Goal: Information Seeking & Learning: Learn about a topic

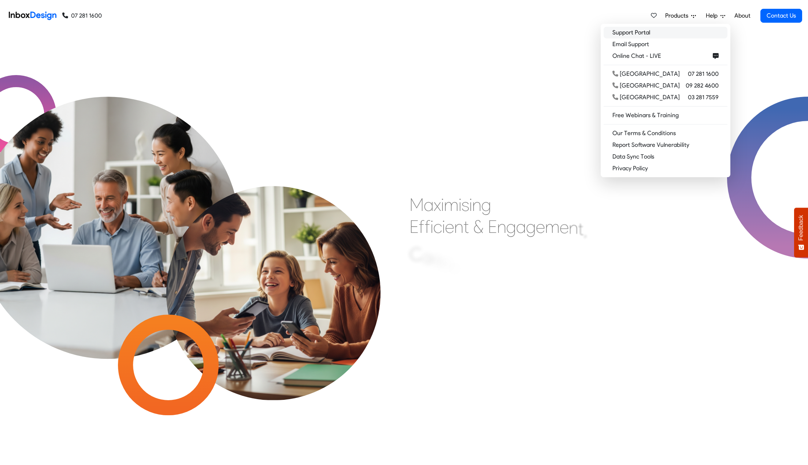
click at [700, 36] on link "Support Portal" at bounding box center [666, 33] width 124 height 12
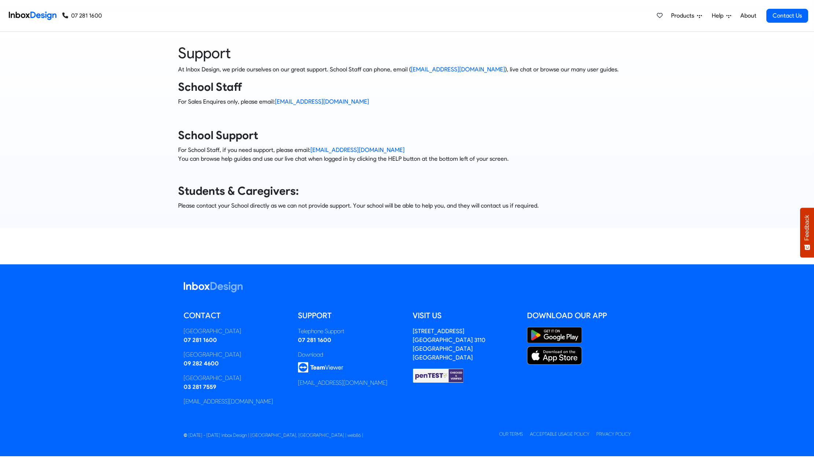
click at [723, 13] on span "Help" at bounding box center [719, 15] width 15 height 9
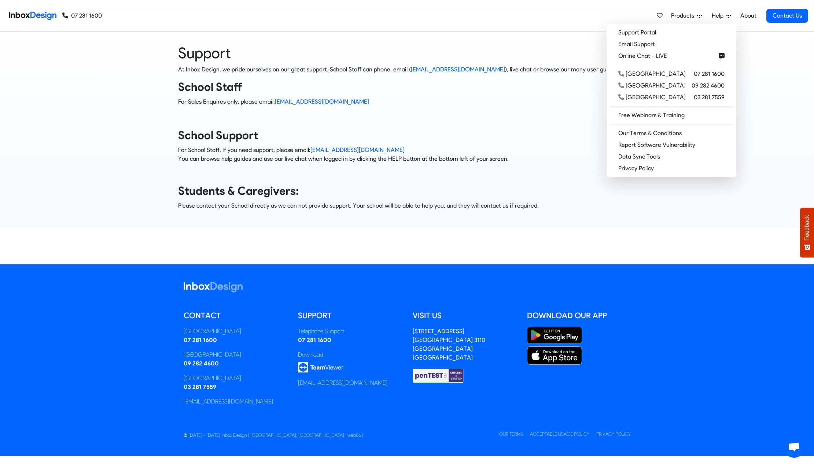
click at [426, 87] on h3 "School Staff" at bounding box center [407, 87] width 458 height 15
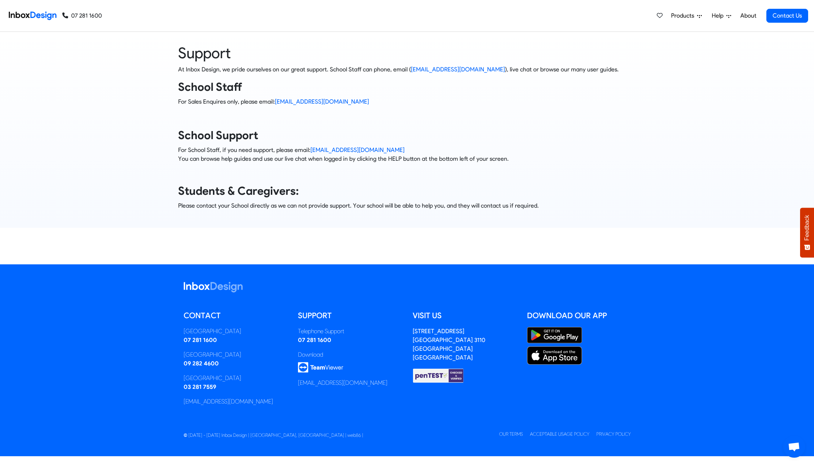
click at [685, 41] on div "Support At Inbox Design, we pride ourselves on our great support. School Staff …" at bounding box center [407, 130] width 825 height 196
click at [716, 15] on span "Help" at bounding box center [719, 15] width 15 height 9
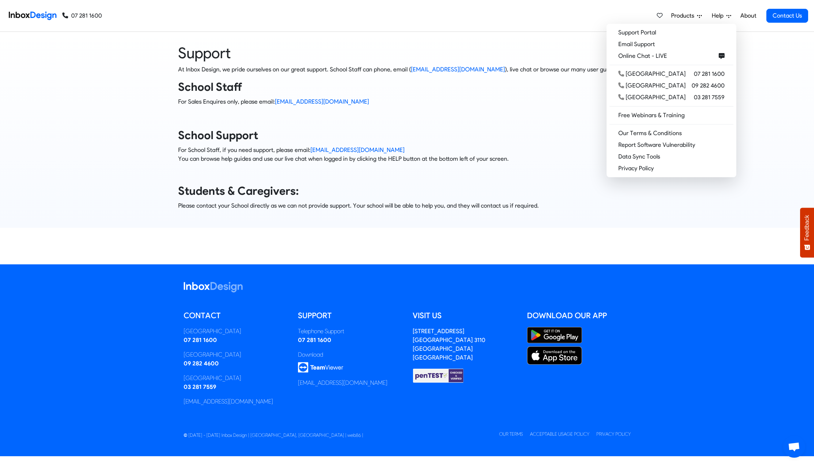
click at [689, 14] on span "Products" at bounding box center [684, 15] width 26 height 9
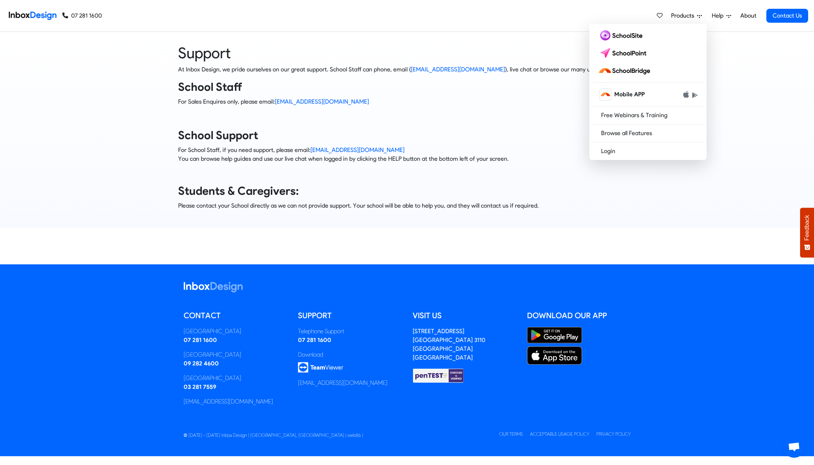
click at [723, 17] on span "Help" at bounding box center [719, 15] width 15 height 9
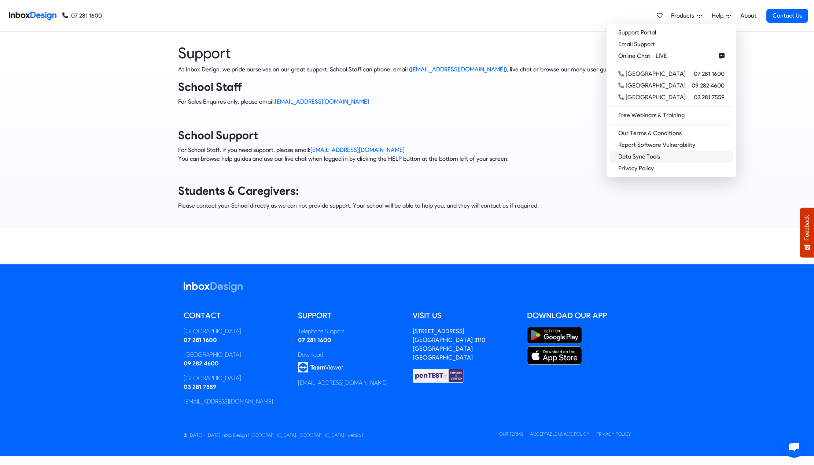
click at [707, 161] on link "Data Sync Tools" at bounding box center [671, 157] width 124 height 12
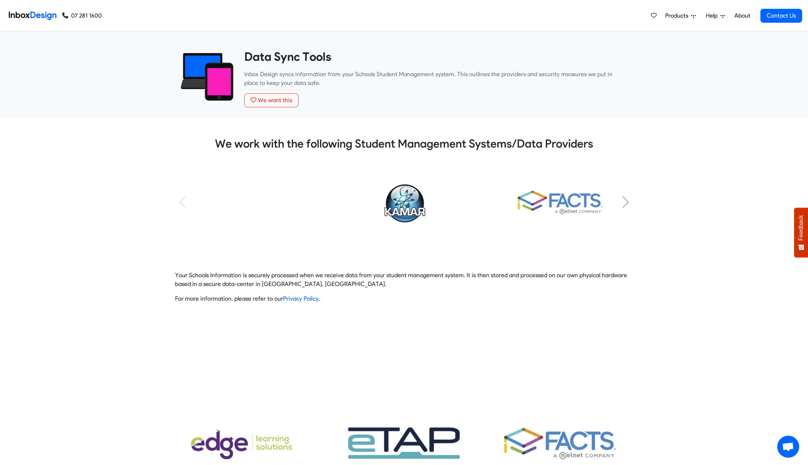
click at [642, 181] on div "Subtitle Subtitle Subtitle Subtitle Subtitle Subtitle Subtitle" at bounding box center [404, 211] width 819 height 102
click at [708, 17] on span "Help" at bounding box center [713, 15] width 15 height 9
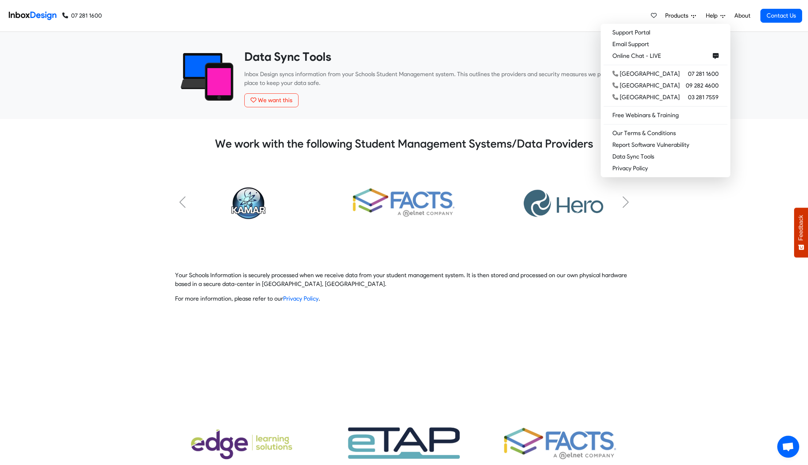
click at [736, 15] on link "About" at bounding box center [742, 15] width 20 height 15
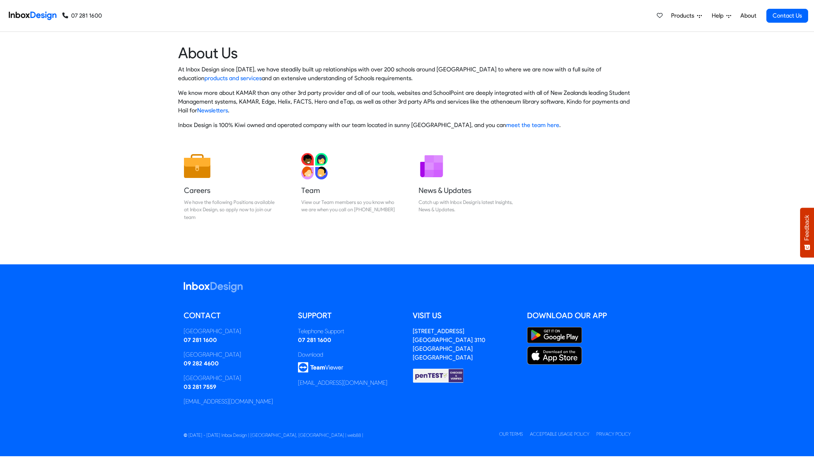
drag, startPoint x: 685, startPoint y: 108, endPoint x: 684, endPoint y: 116, distance: 7.7
click at [685, 108] on div "About Us At Inbox Design since [DATE], we have steadily built up relationships …" at bounding box center [407, 90] width 814 height 92
click at [326, 190] on h5 "Team" at bounding box center [348, 190] width 95 height 10
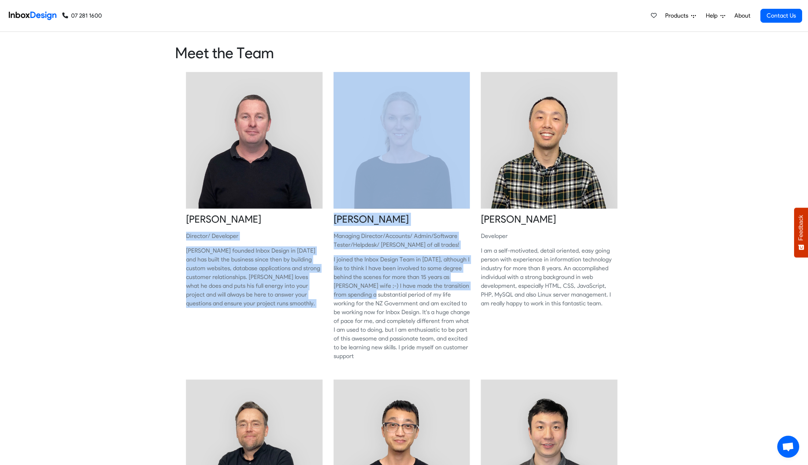
drag, startPoint x: 282, startPoint y: 268, endPoint x: 368, endPoint y: 296, distance: 90.1
click at [371, 298] on p "I joined the Inbox Design Team in July 2019, although I like to think I have be…" at bounding box center [402, 308] width 137 height 106
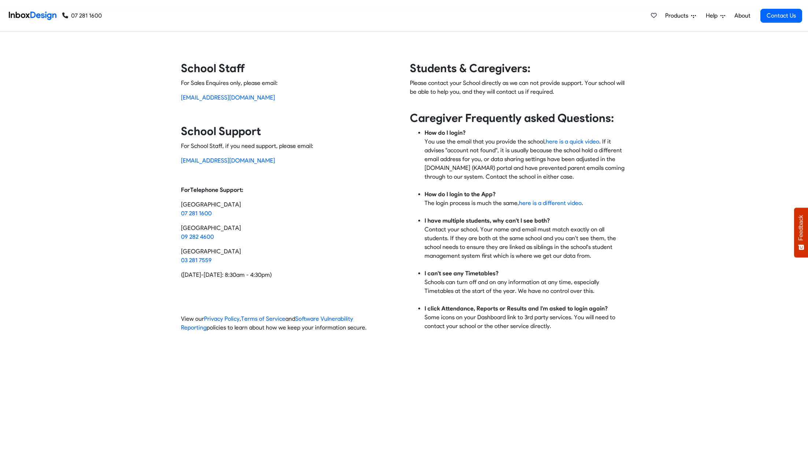
click at [146, 247] on div "Contact Inbox Design School Staff For Sales Enquires only, please email: [EMAIL…" at bounding box center [404, 199] width 808 height 277
drag, startPoint x: 801, startPoint y: 122, endPoint x: 793, endPoint y: 108, distance: 15.4
click at [801, 122] on div "Contact Inbox Design School Staff For Sales Enquires only, please email: sales@…" at bounding box center [404, 199] width 808 height 277
click at [699, 21] on link "Products" at bounding box center [680, 15] width 37 height 15
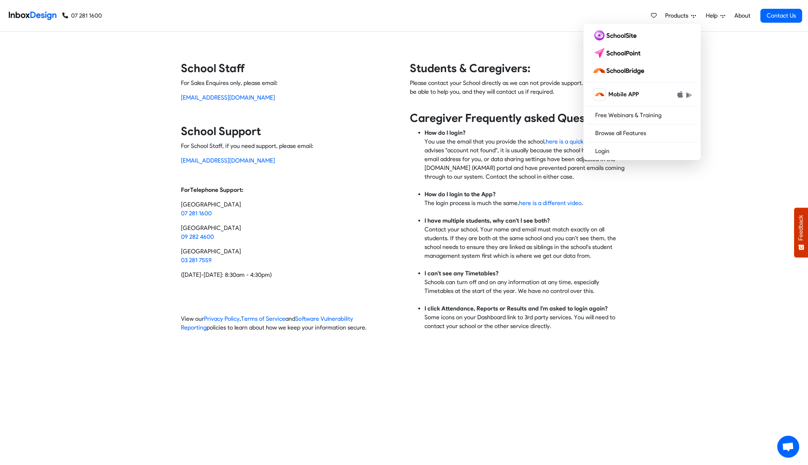
click at [705, 14] on link "Help" at bounding box center [715, 15] width 25 height 15
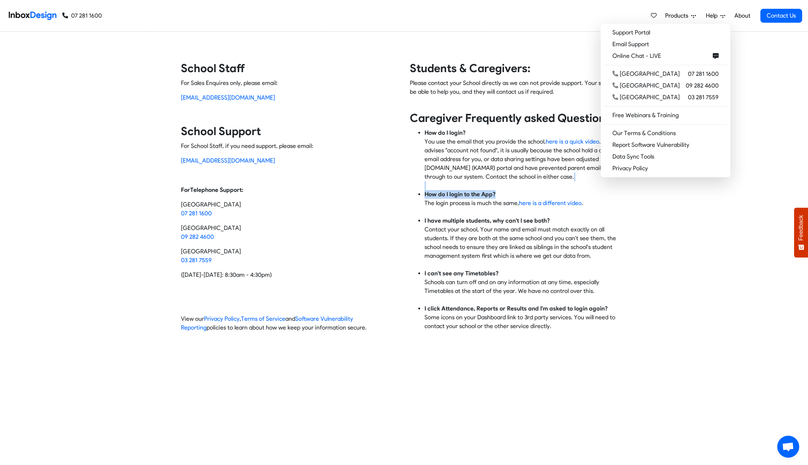
click at [756, 191] on div "Contact Inbox Design School Staff For Sales Enquires only, please email: sales@…" at bounding box center [404, 199] width 808 height 277
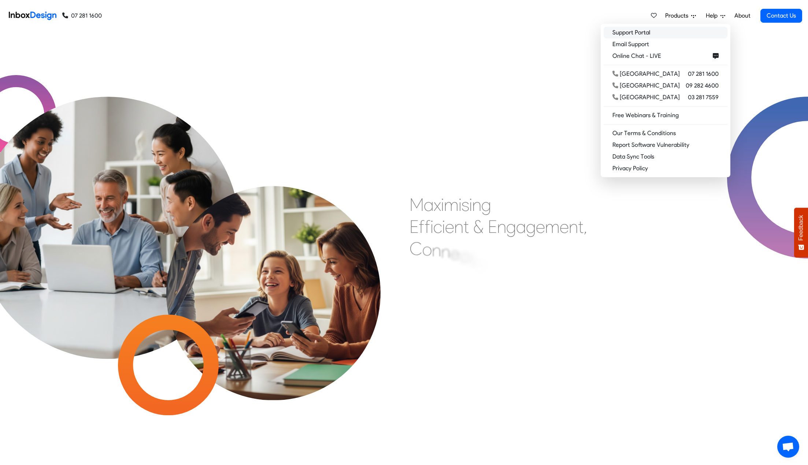
click at [697, 36] on link "Support Portal" at bounding box center [666, 33] width 124 height 12
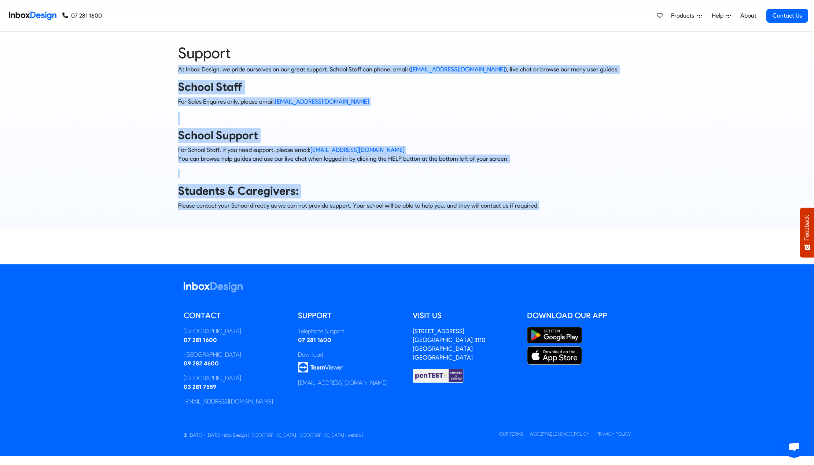
drag, startPoint x: 168, startPoint y: 63, endPoint x: 553, endPoint y: 201, distance: 409.2
click at [553, 201] on div "Support At Inbox Design, we pride ourselves on our great support. School Staff …" at bounding box center [407, 130] width 814 height 173
click at [553, 201] on div "At Inbox Design, we pride ourselves on our great support. School Staff can phon…" at bounding box center [407, 137] width 458 height 145
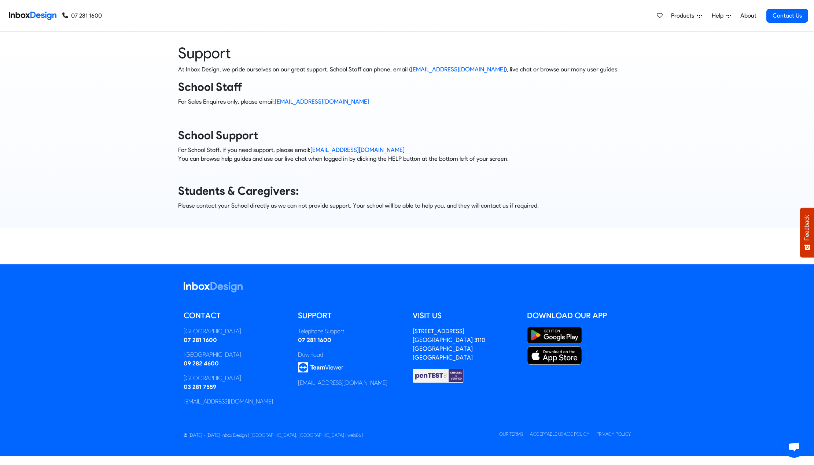
click at [553, 201] on div "At Inbox Design, we pride ourselves on our great support. School Staff can phon…" at bounding box center [407, 137] width 458 height 145
click at [788, 450] on span "Open chat" at bounding box center [794, 448] width 12 height 10
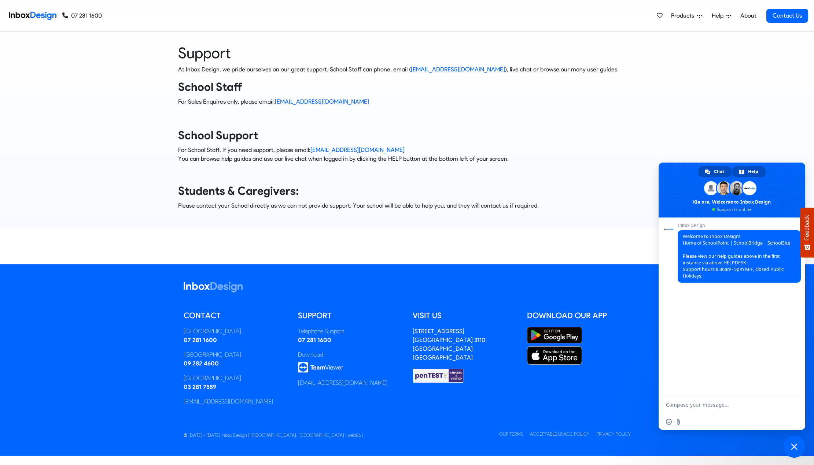
click at [757, 174] on span "Help" at bounding box center [753, 171] width 10 height 11
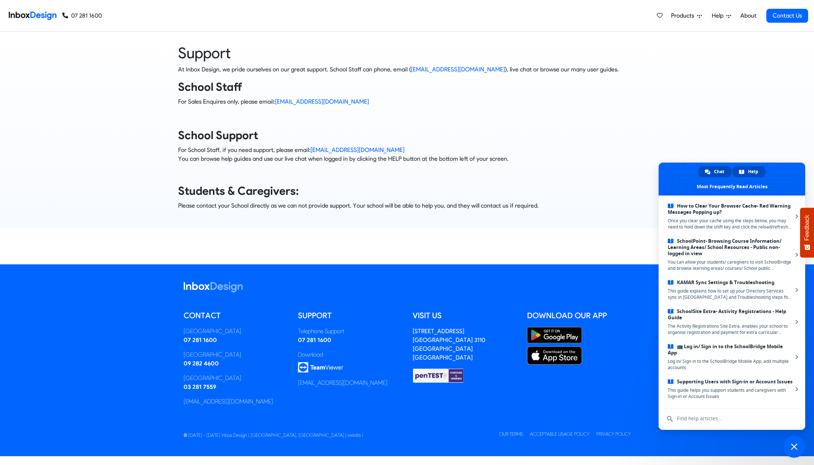
click at [722, 170] on span "Chat" at bounding box center [719, 171] width 10 height 11
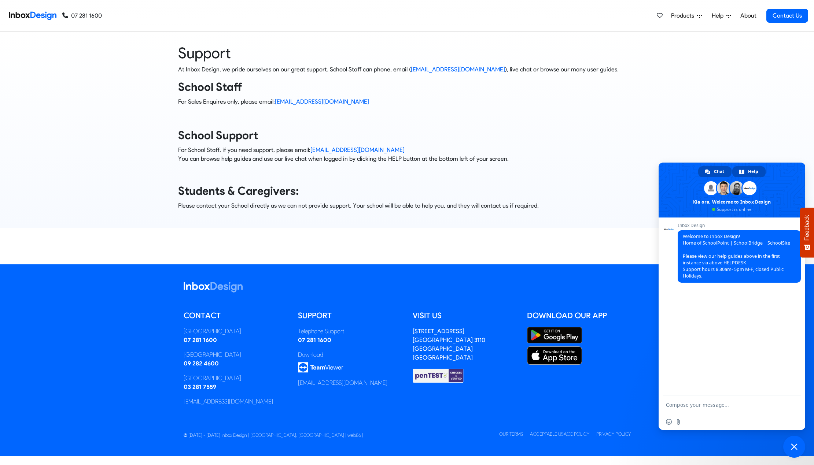
click at [739, 172] on span at bounding box center [741, 171] width 5 height 5
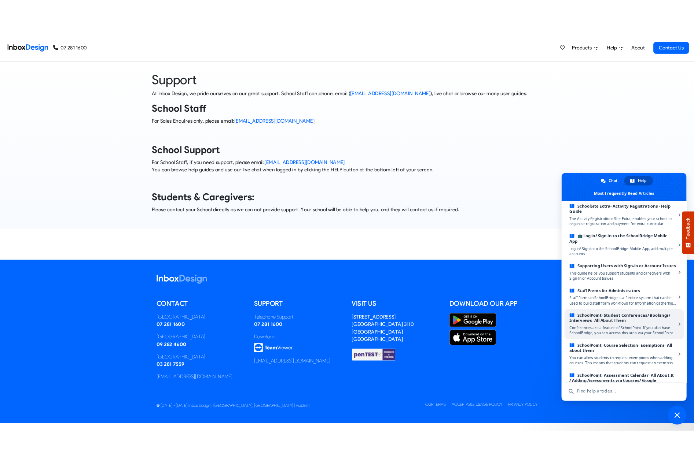
scroll to position [145, 0]
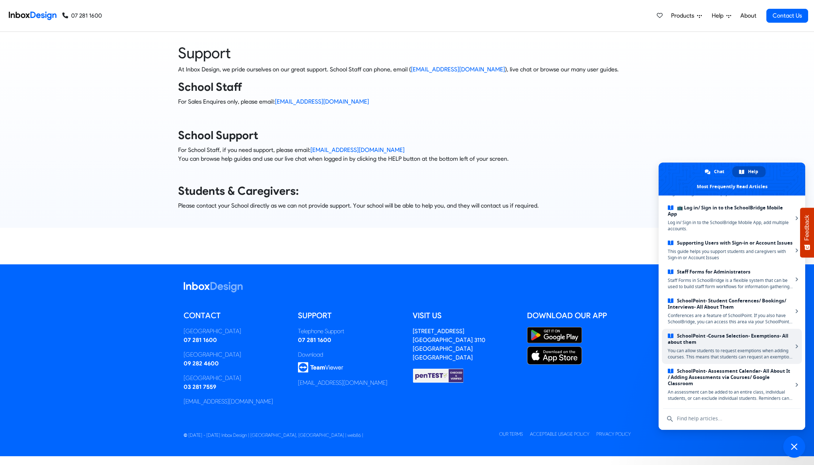
click at [741, 346] on link "SchoolPoint -Course Selection- Exemptions- All about them You can allow student…" at bounding box center [732, 346] width 140 height 35
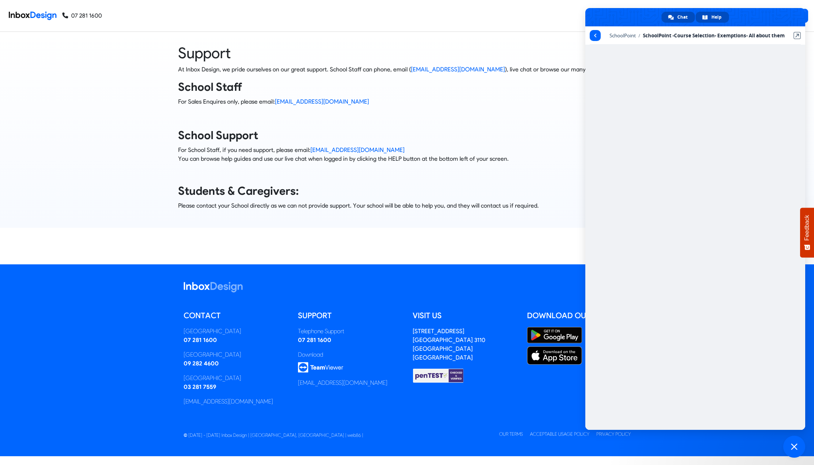
click at [674, 13] on div "Chat" at bounding box center [677, 17] width 33 height 11
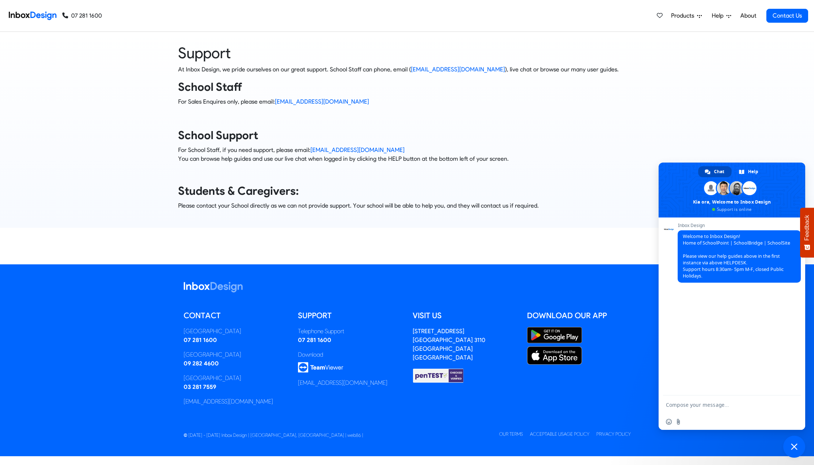
drag, startPoint x: 552, startPoint y: 155, endPoint x: 601, endPoint y: 111, distance: 66.2
click at [552, 156] on p "For School Staff, if you need support, please email: [EMAIL_ADDRESS][DOMAIN_NAM…" at bounding box center [407, 155] width 458 height 18
click at [721, 17] on span "Help" at bounding box center [719, 15] width 15 height 9
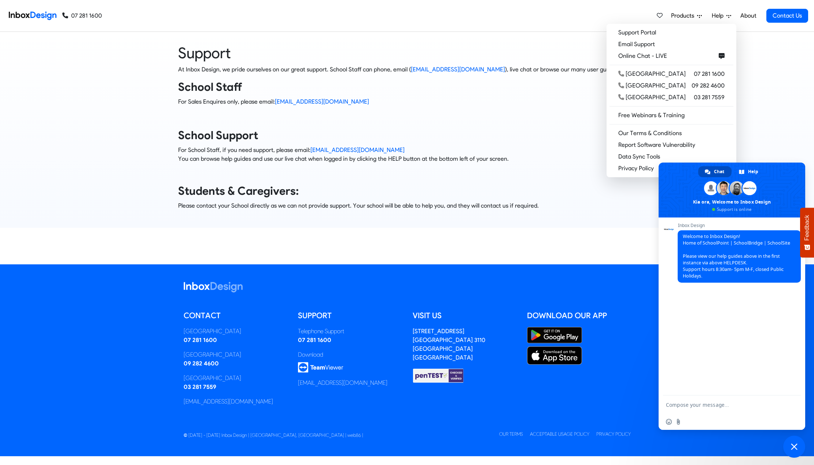
click at [751, 132] on div "Support At Inbox Design, we pride ourselves on our great support. School Staff …" at bounding box center [407, 130] width 814 height 173
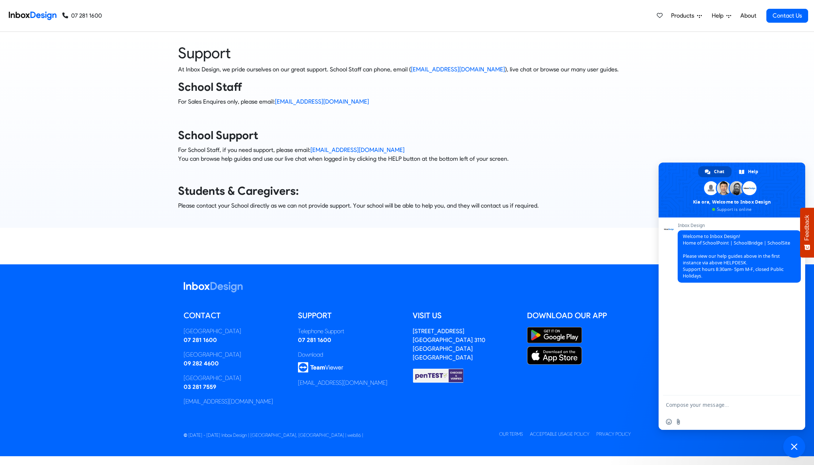
click at [509, 166] on div "At Inbox Design, we pride ourselves on our great support. School Staff can phon…" at bounding box center [407, 137] width 458 height 145
click at [501, 162] on p "For School Staff, if you need support, please email: [EMAIL_ADDRESS][DOMAIN_NAM…" at bounding box center [407, 155] width 458 height 18
click at [496, 118] on h4 at bounding box center [407, 118] width 458 height 13
click at [512, 122] on h4 at bounding box center [407, 118] width 458 height 13
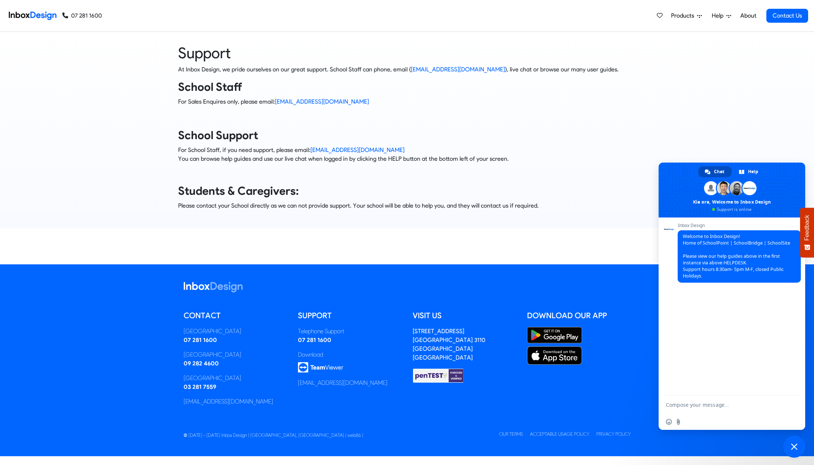
click at [741, 115] on div "Support At Inbox Design, we pride ourselves on our great support. School Staff …" at bounding box center [407, 130] width 814 height 173
